Goal: Check status: Check status

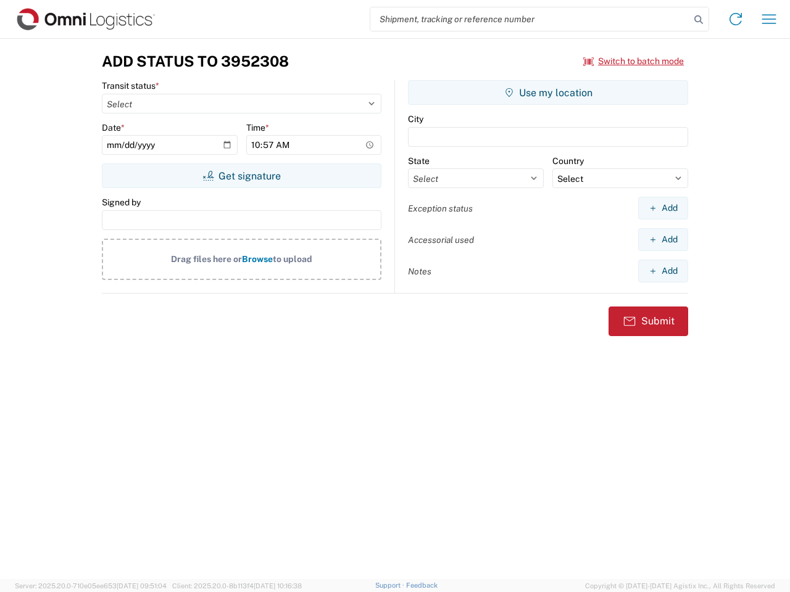
click at [530, 19] on input "search" at bounding box center [530, 18] width 320 height 23
click at [698, 20] on icon at bounding box center [698, 19] width 17 height 17
click at [735, 19] on icon at bounding box center [736, 19] width 20 height 20
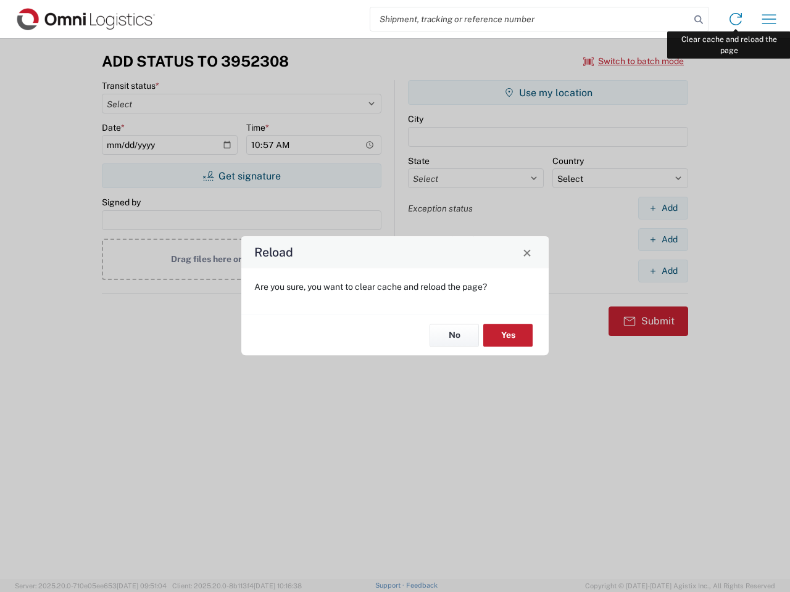
click at [769, 19] on icon "button" at bounding box center [769, 18] width 14 height 9
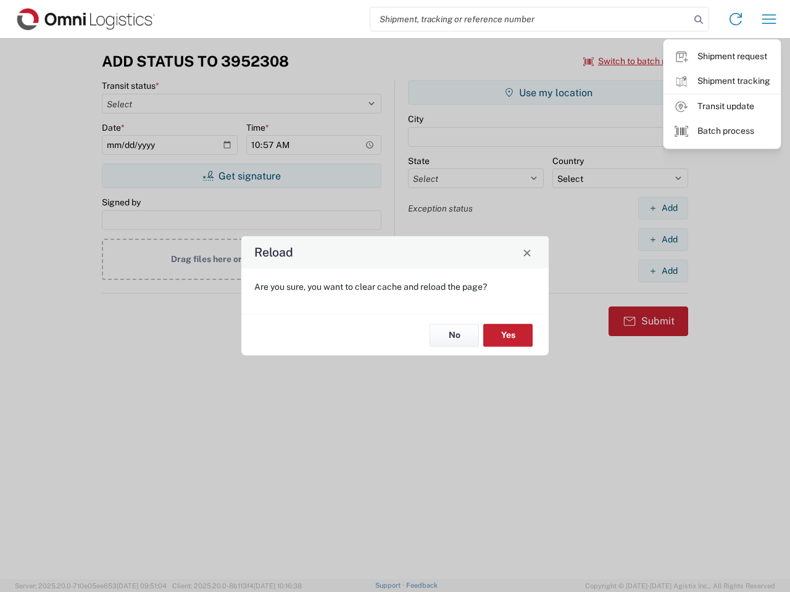
click at [634, 61] on div "Reload Are you sure, you want to clear cache and reload the page? No Yes" at bounding box center [395, 296] width 790 height 592
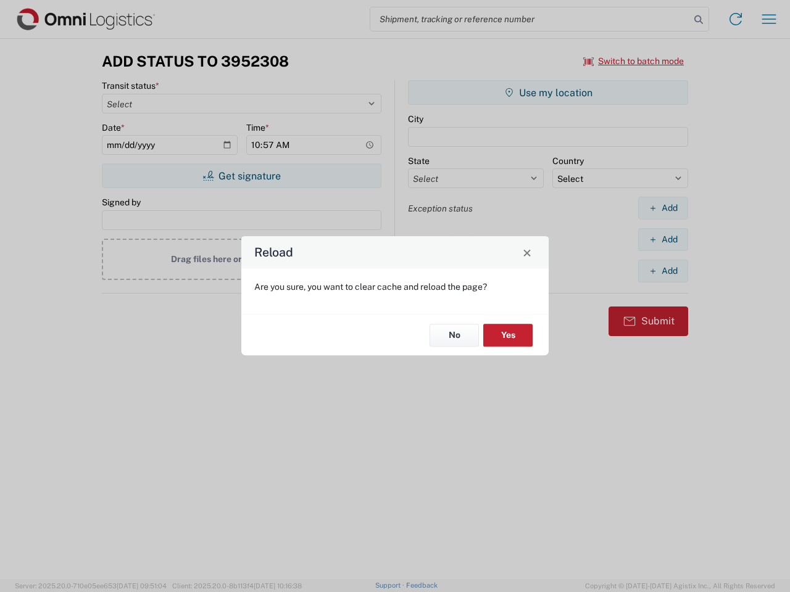
click at [241, 176] on div "Reload Are you sure, you want to clear cache and reload the page? No Yes" at bounding box center [395, 296] width 790 height 592
click at [548, 93] on div "Reload Are you sure, you want to clear cache and reload the page? No Yes" at bounding box center [395, 296] width 790 height 592
click at [663, 208] on div "Reload Are you sure, you want to clear cache and reload the page? No Yes" at bounding box center [395, 296] width 790 height 592
click at [663, 239] on div "Reload Are you sure, you want to clear cache and reload the page? No Yes" at bounding box center [395, 296] width 790 height 592
click at [663, 271] on div "Reload Are you sure, you want to clear cache and reload the page? No Yes" at bounding box center [395, 296] width 790 height 592
